Goal: Task Accomplishment & Management: Manage account settings

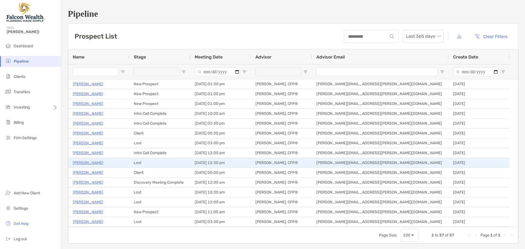
click at [83, 164] on p "Areleous Burton" at bounding box center [88, 163] width 31 height 7
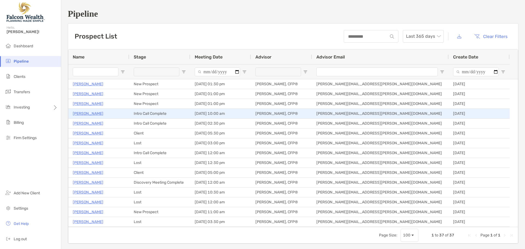
click at [80, 114] on p "[PERSON_NAME]" at bounding box center [88, 113] width 31 height 7
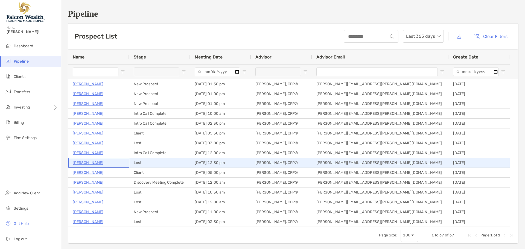
click at [86, 163] on p "Areleous Burton" at bounding box center [88, 163] width 31 height 7
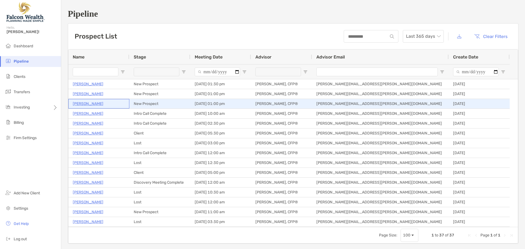
click at [78, 105] on p "[PERSON_NAME]" at bounding box center [88, 103] width 31 height 7
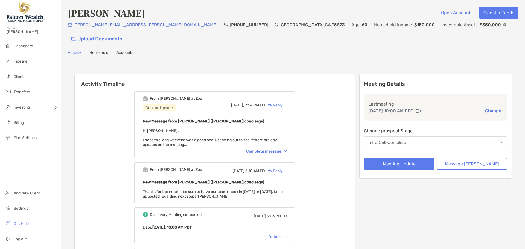
click at [406, 140] on div "Intro Call Complete" at bounding box center [387, 142] width 37 height 5
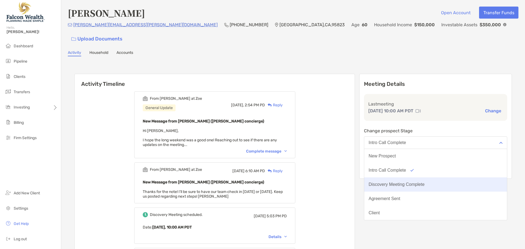
click at [406, 182] on div "Discovery Meeting Complete" at bounding box center [397, 184] width 56 height 5
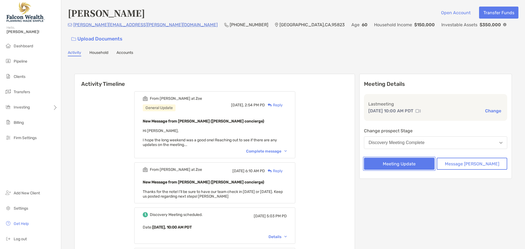
click at [414, 158] on button "Meeting Update" at bounding box center [399, 164] width 71 height 12
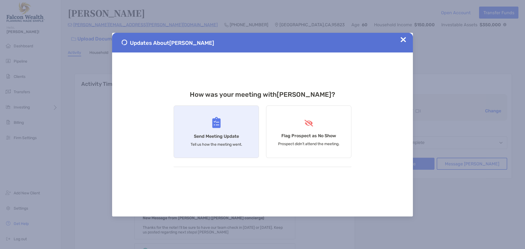
click at [217, 138] on h4 "Send Meeting Update" at bounding box center [216, 136] width 45 height 5
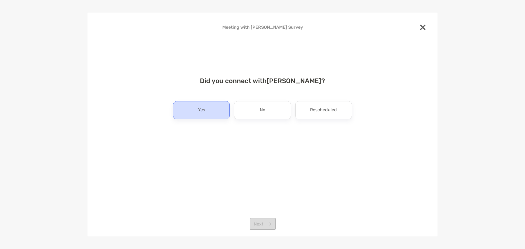
drag, startPoint x: 196, startPoint y: 104, endPoint x: 220, endPoint y: 105, distance: 23.8
click at [196, 105] on div "Yes" at bounding box center [201, 110] width 57 height 18
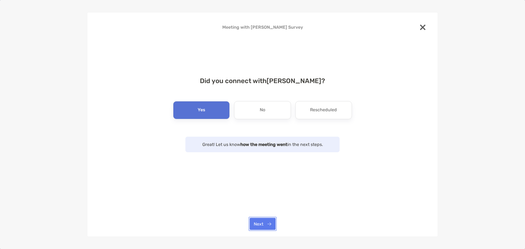
drag, startPoint x: 260, startPoint y: 224, endPoint x: 273, endPoint y: 218, distance: 14.3
click at [260, 224] on button "Next" at bounding box center [263, 224] width 26 height 12
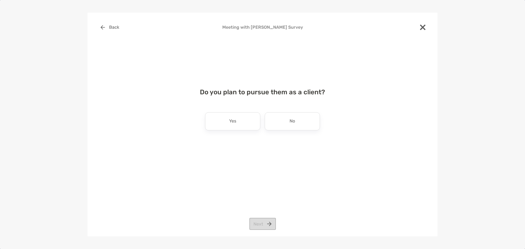
drag, startPoint x: 235, startPoint y: 125, endPoint x: 252, endPoint y: 132, distance: 18.4
click at [235, 125] on p "Yes" at bounding box center [232, 121] width 7 height 9
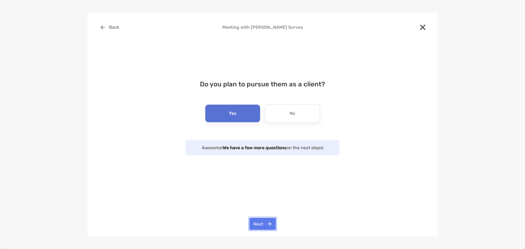
click at [265, 221] on button "Next" at bounding box center [263, 224] width 27 height 12
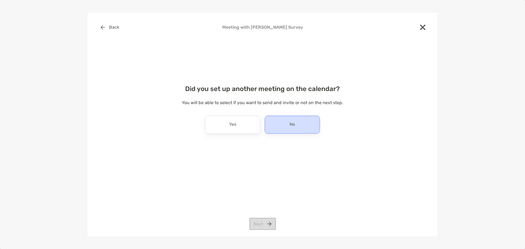
click at [287, 124] on div "No" at bounding box center [292, 125] width 55 height 18
click at [262, 226] on button "Next" at bounding box center [263, 224] width 27 height 12
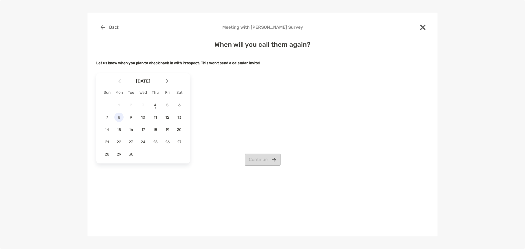
click at [118, 116] on span "8" at bounding box center [118, 117] width 9 height 5
click at [261, 159] on button "Continue" at bounding box center [263, 160] width 36 height 12
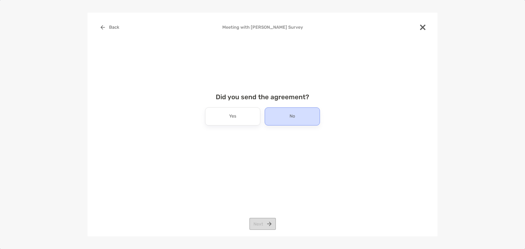
click at [291, 114] on p "No" at bounding box center [292, 116] width 5 height 9
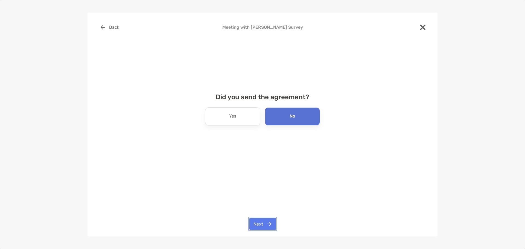
click at [263, 223] on button "Next" at bounding box center [263, 224] width 27 height 12
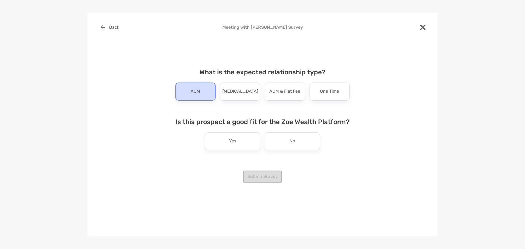
click at [200, 96] on div "AUM" at bounding box center [195, 92] width 41 height 18
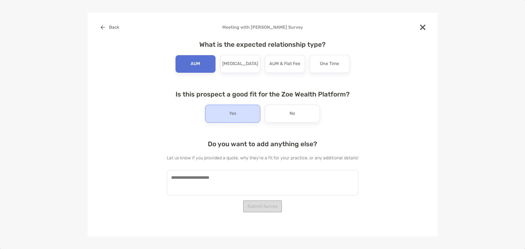
click at [228, 117] on div "Yes" at bounding box center [232, 114] width 55 height 18
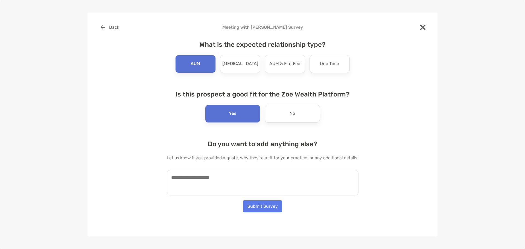
click at [191, 177] on textarea at bounding box center [263, 182] width 192 height 25
type textarea "**********"
drag, startPoint x: 260, startPoint y: 209, endPoint x: 279, endPoint y: 195, distance: 23.8
click at [260, 208] on button "Submit Survey" at bounding box center [262, 207] width 39 height 12
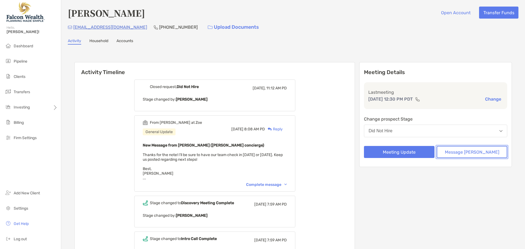
drag, startPoint x: 0, startPoint y: 0, endPoint x: 482, endPoint y: 152, distance: 505.4
click at [482, 152] on button "Message [PERSON_NAME]" at bounding box center [472, 152] width 71 height 12
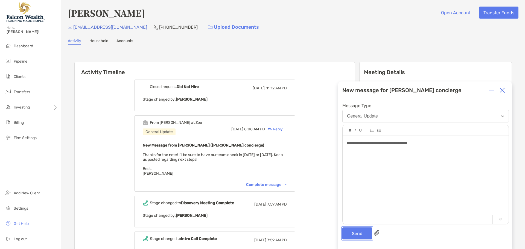
drag, startPoint x: 353, startPoint y: 239, endPoint x: 354, endPoint y: 235, distance: 3.9
click at [353, 239] on button "Send" at bounding box center [358, 234] width 30 height 12
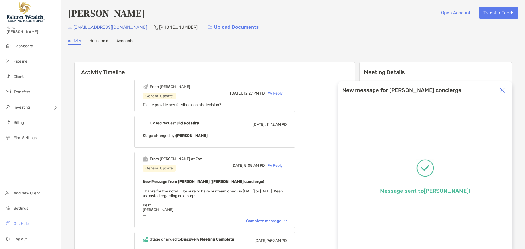
click at [503, 91] on img at bounding box center [502, 90] width 5 height 5
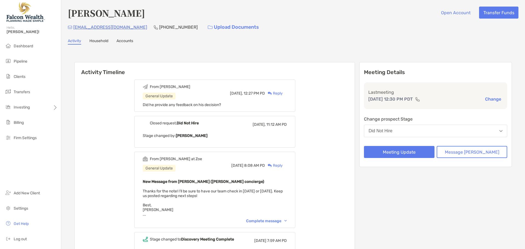
click at [185, 122] on div "Closed request, Did Not Hire" at bounding box center [174, 123] width 49 height 5
drag, startPoint x: 245, startPoint y: 138, endPoint x: 253, endPoint y: 138, distance: 8.5
click at [248, 139] on p "Stage changed by: Zoe Admin" at bounding box center [215, 135] width 144 height 7
click at [170, 127] on div "Closed request, Did Not Hire Today, 11:12 AM PD" at bounding box center [215, 125] width 144 height 8
click at [186, 141] on div "Closed request, Did Not Hire Today, 11:12 AM PD Stage changed by: Zoe Admin" at bounding box center [214, 132] width 161 height 32
